Goal: Navigation & Orientation: Find specific page/section

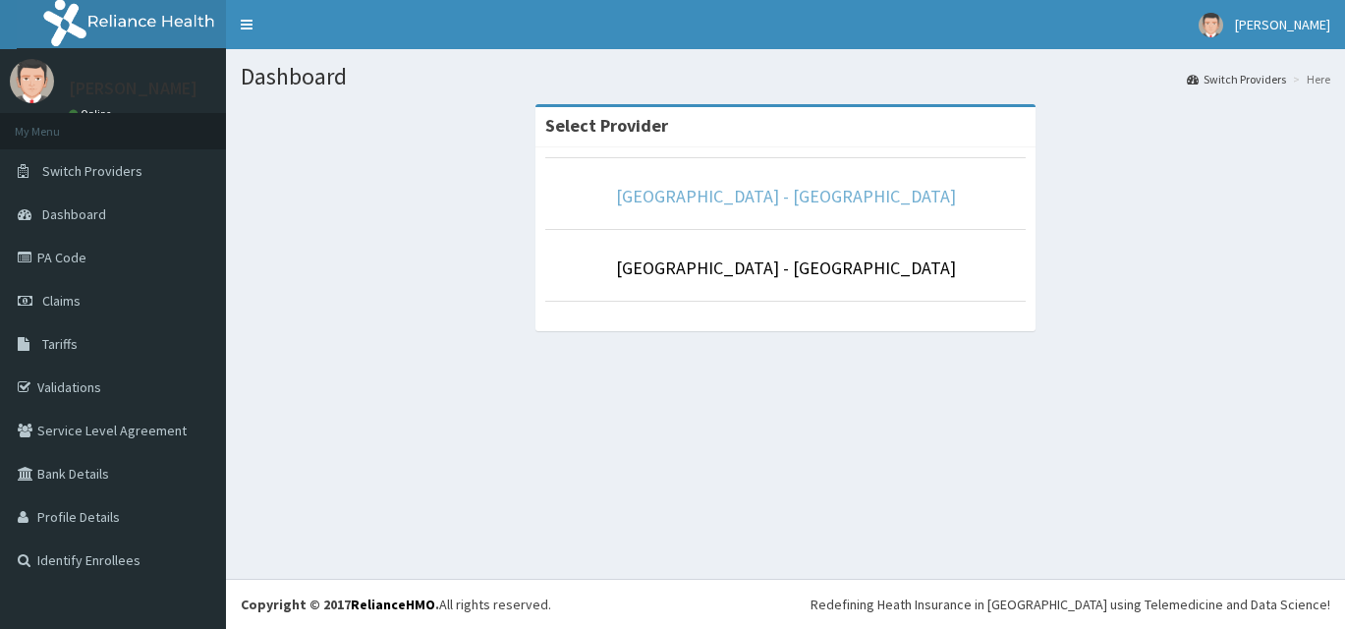
click at [860, 194] on link "[GEOGRAPHIC_DATA] - [GEOGRAPHIC_DATA]" at bounding box center [786, 196] width 340 height 23
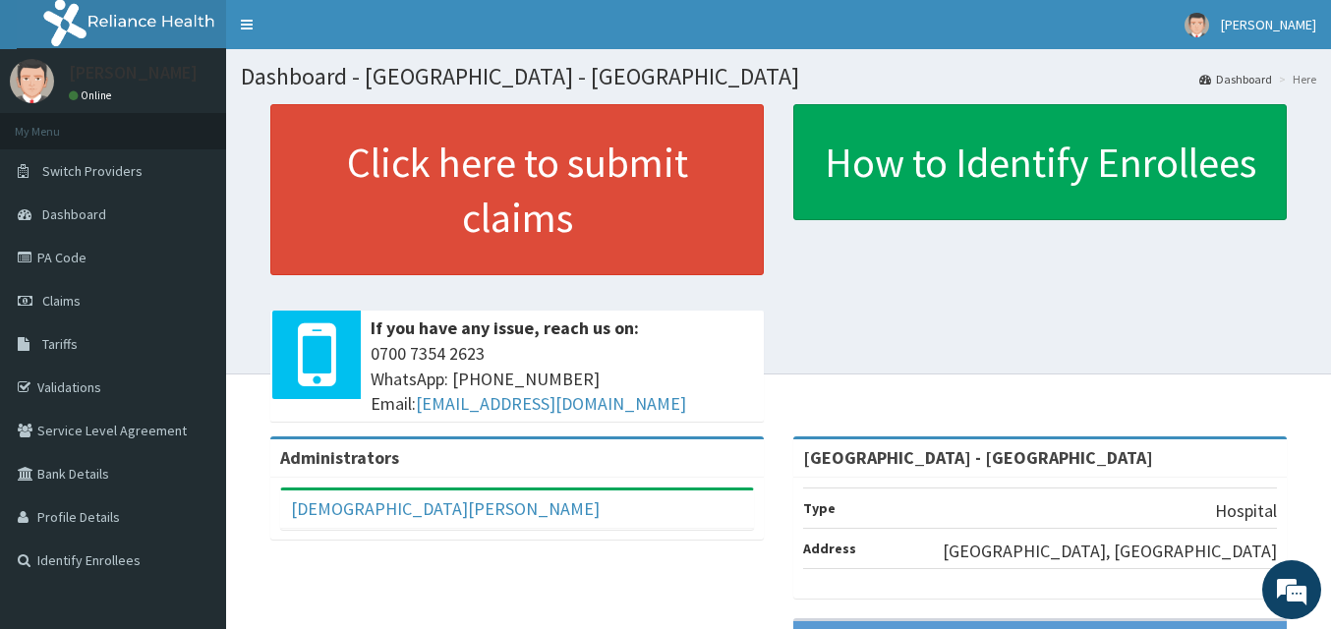
scroll to position [183, 0]
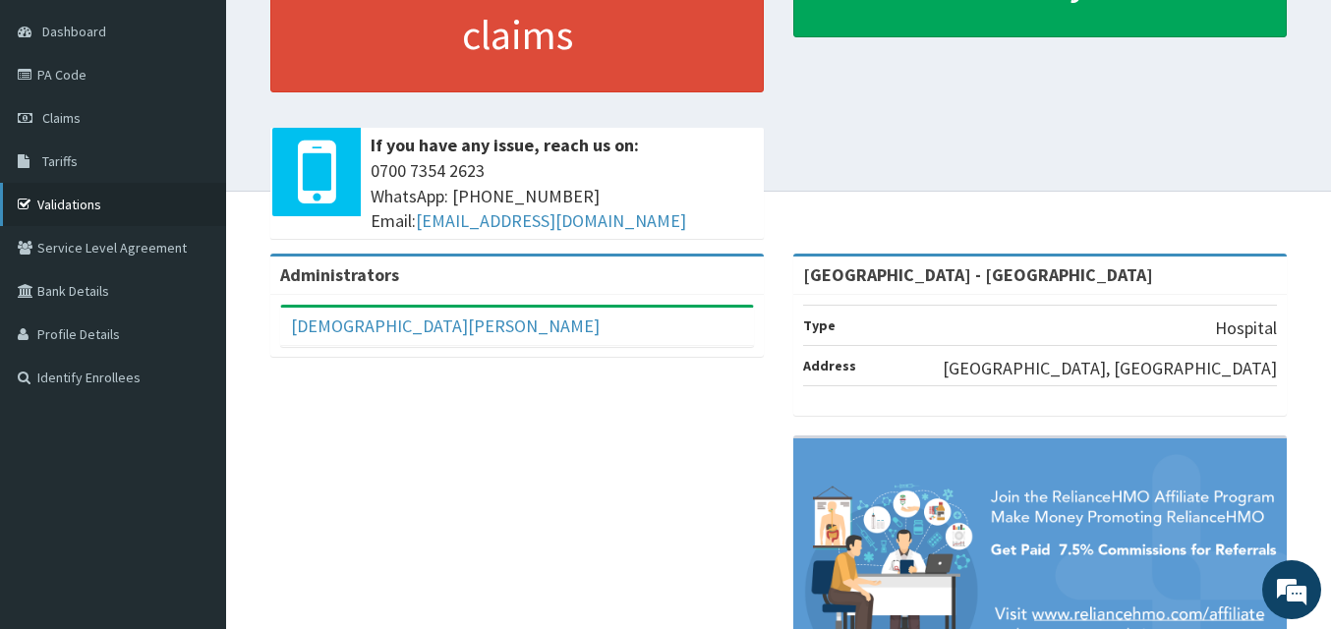
click at [104, 209] on link "Validations" at bounding box center [113, 204] width 226 height 43
